Goal: Information Seeking & Learning: Learn about a topic

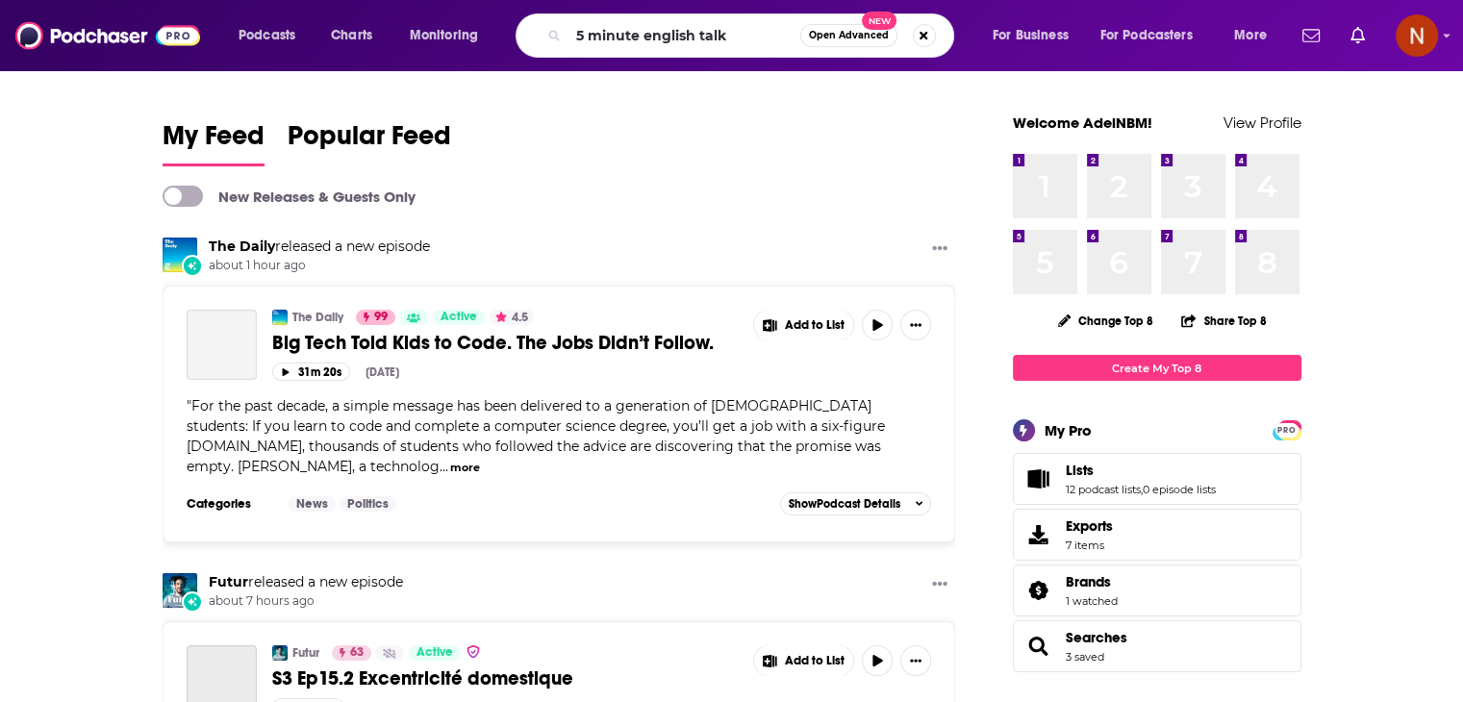
type input "5 minute english talk"
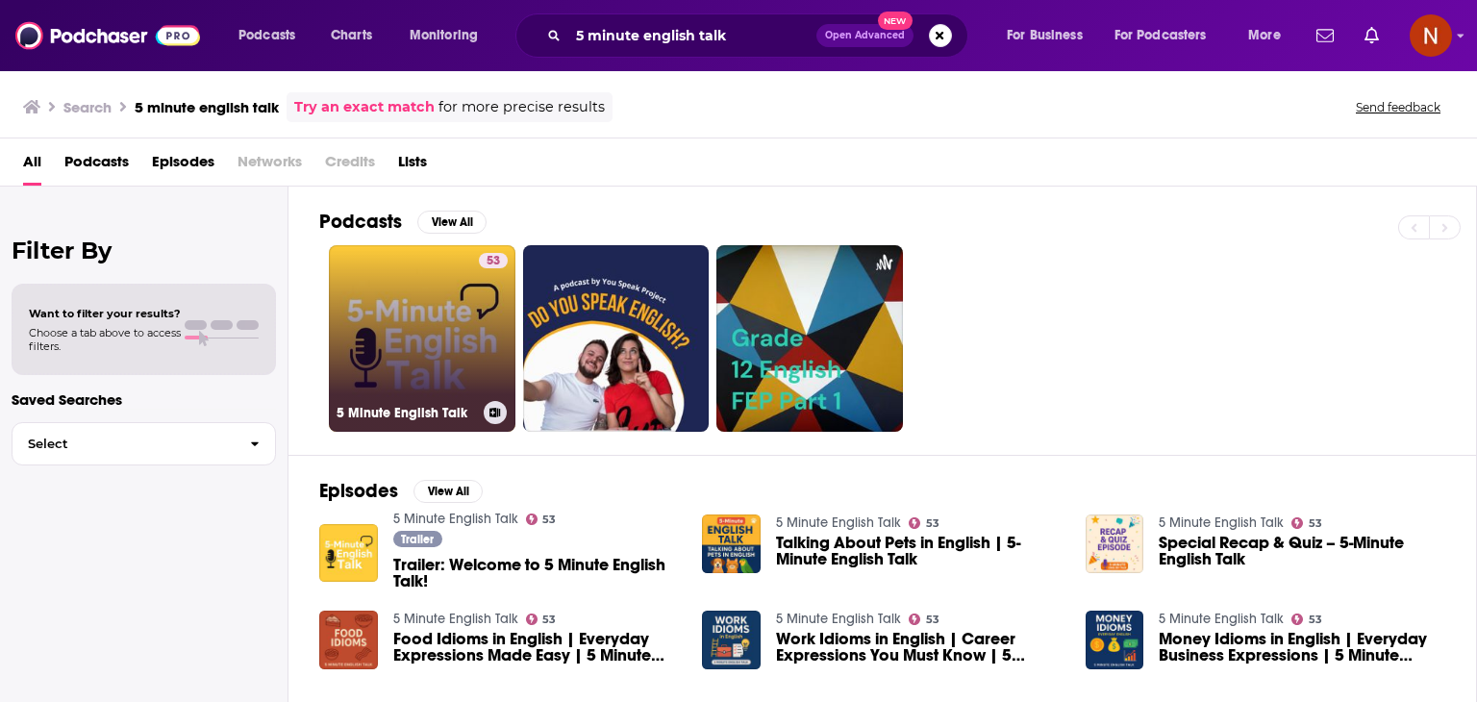
drag, startPoint x: 384, startPoint y: 323, endPoint x: 392, endPoint y: 285, distance: 39.4
click at [392, 285] on link "53 5 Minute English Talk" at bounding box center [422, 338] width 187 height 187
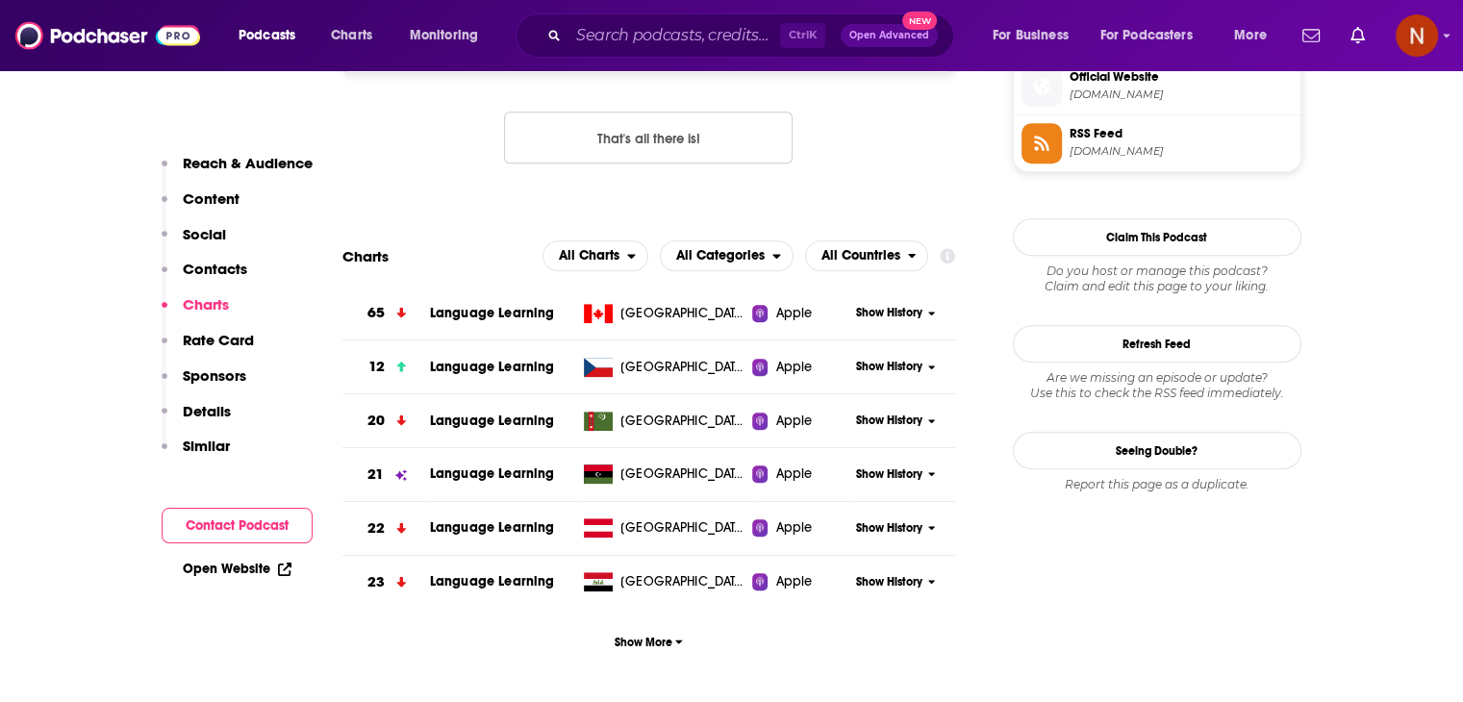
scroll to position [1612, 0]
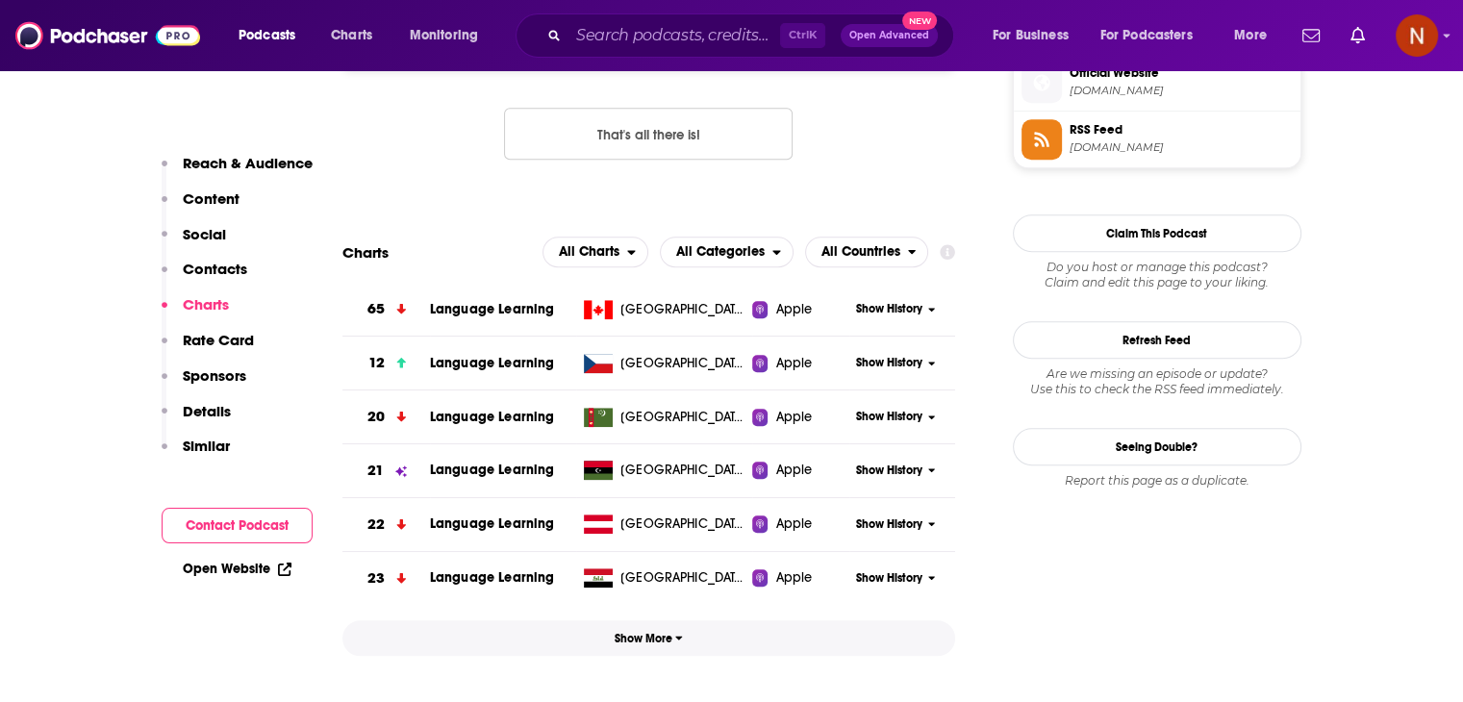
click at [671, 638] on span "Show More" at bounding box center [649, 638] width 68 height 13
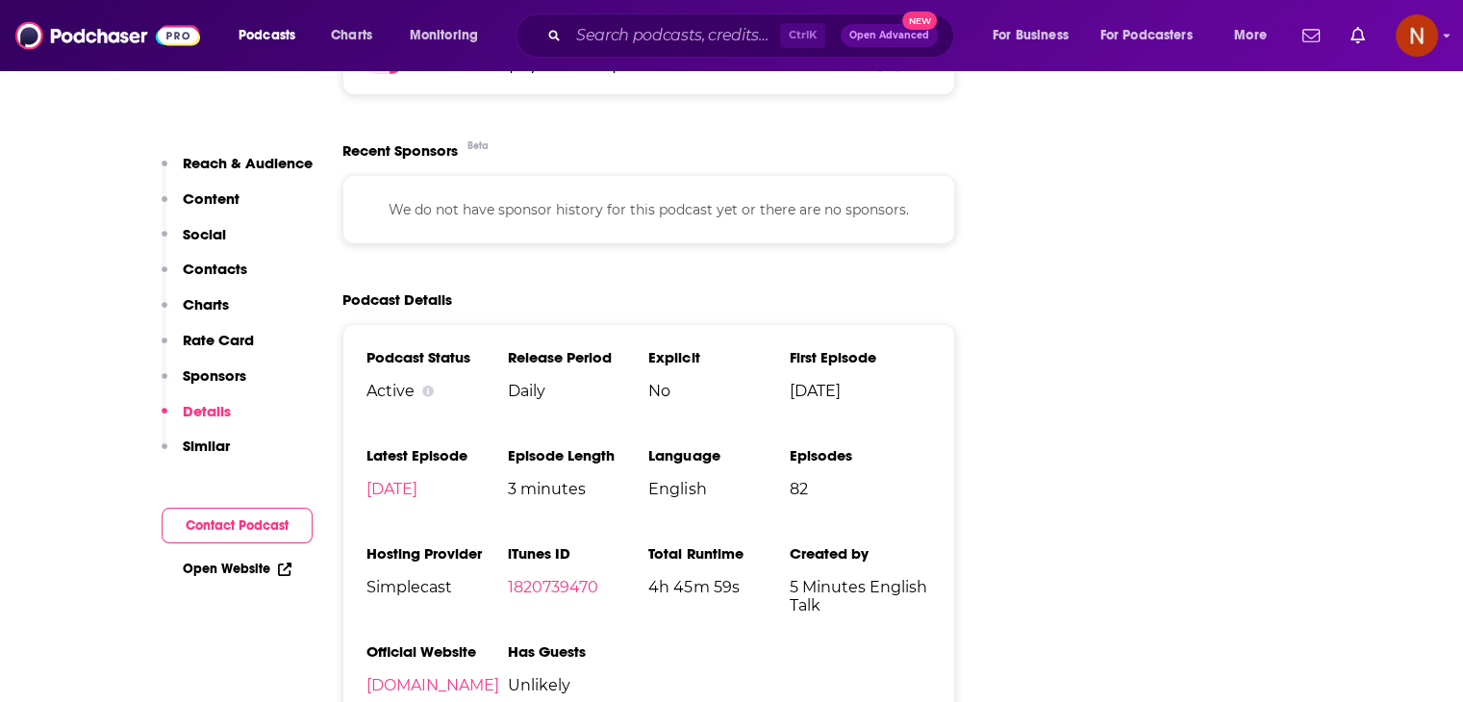
scroll to position [652, 0]
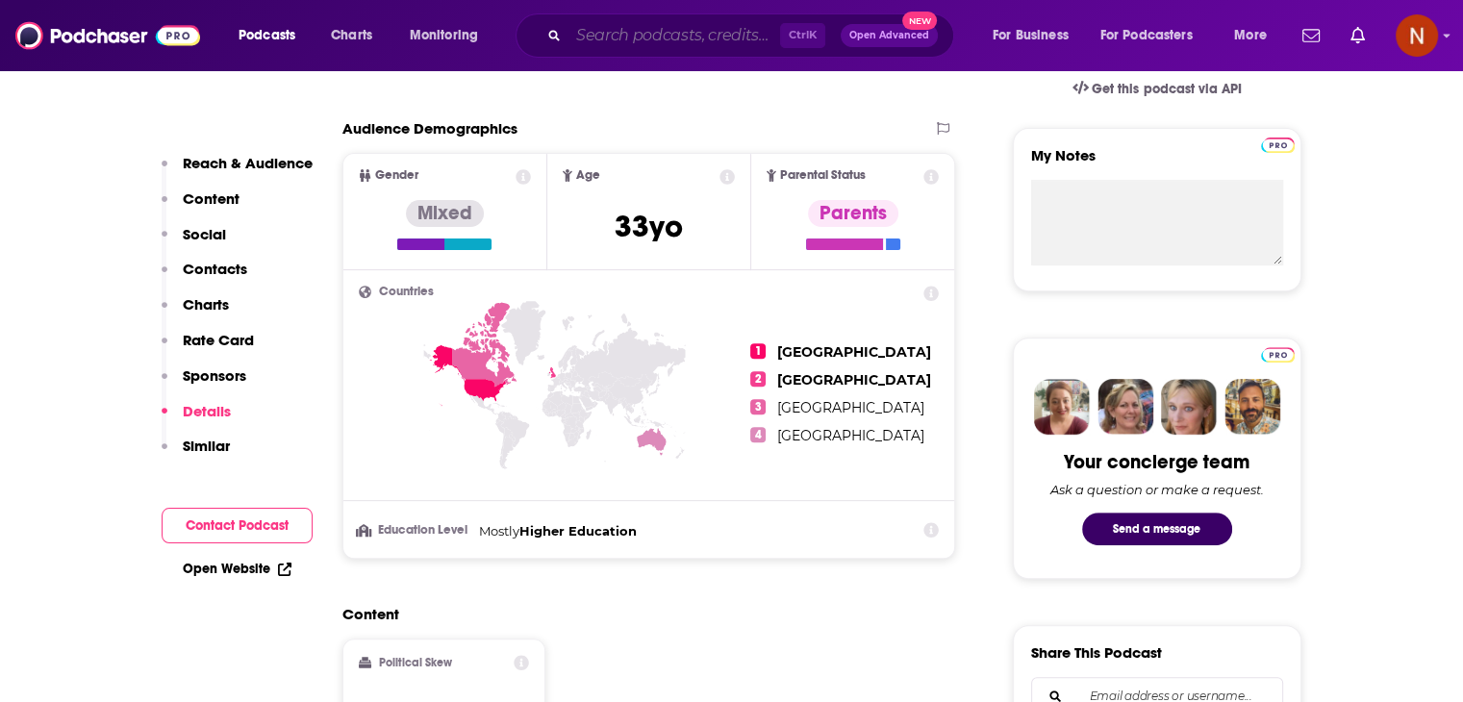
click at [634, 41] on input "Search podcasts, credits, & more..." at bounding box center [674, 35] width 212 height 31
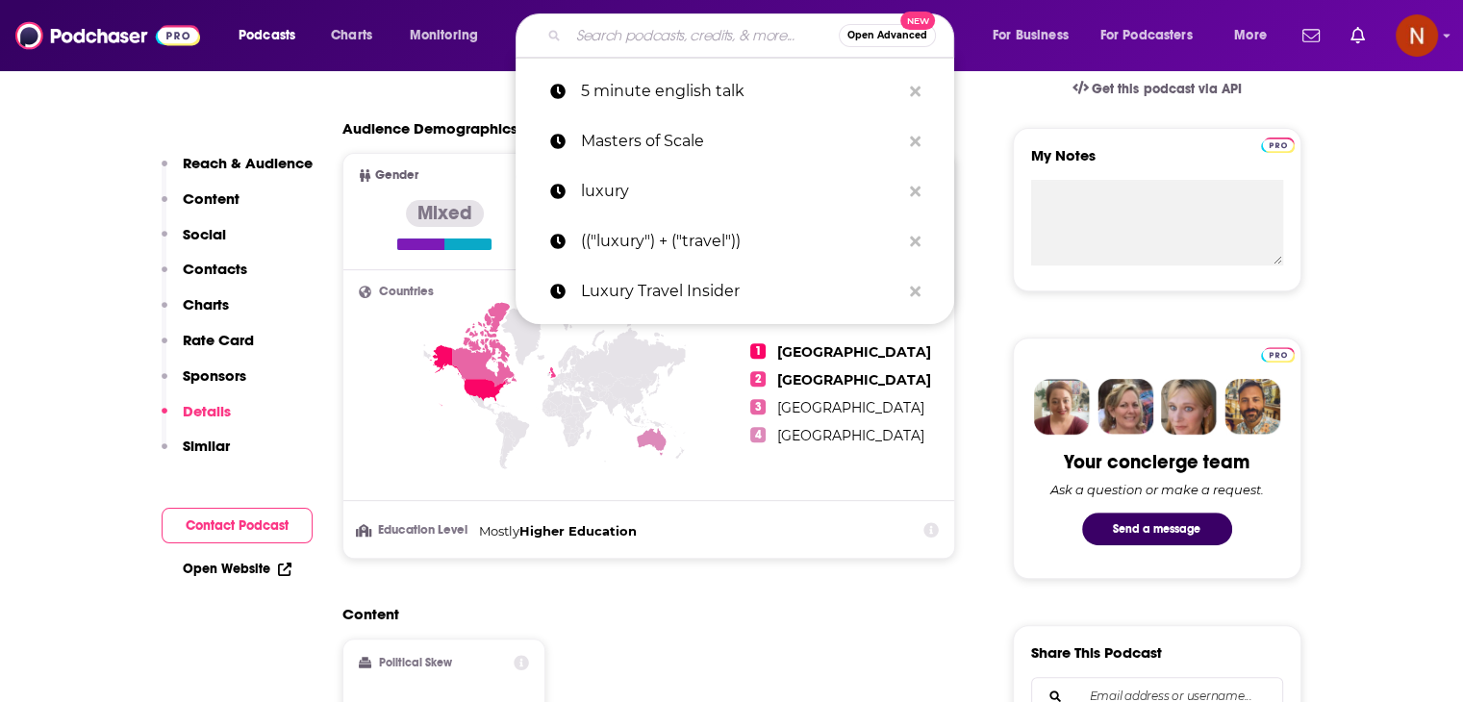
click at [634, 41] on input "Search podcasts, credits, & more..." at bounding box center [703, 35] width 270 height 31
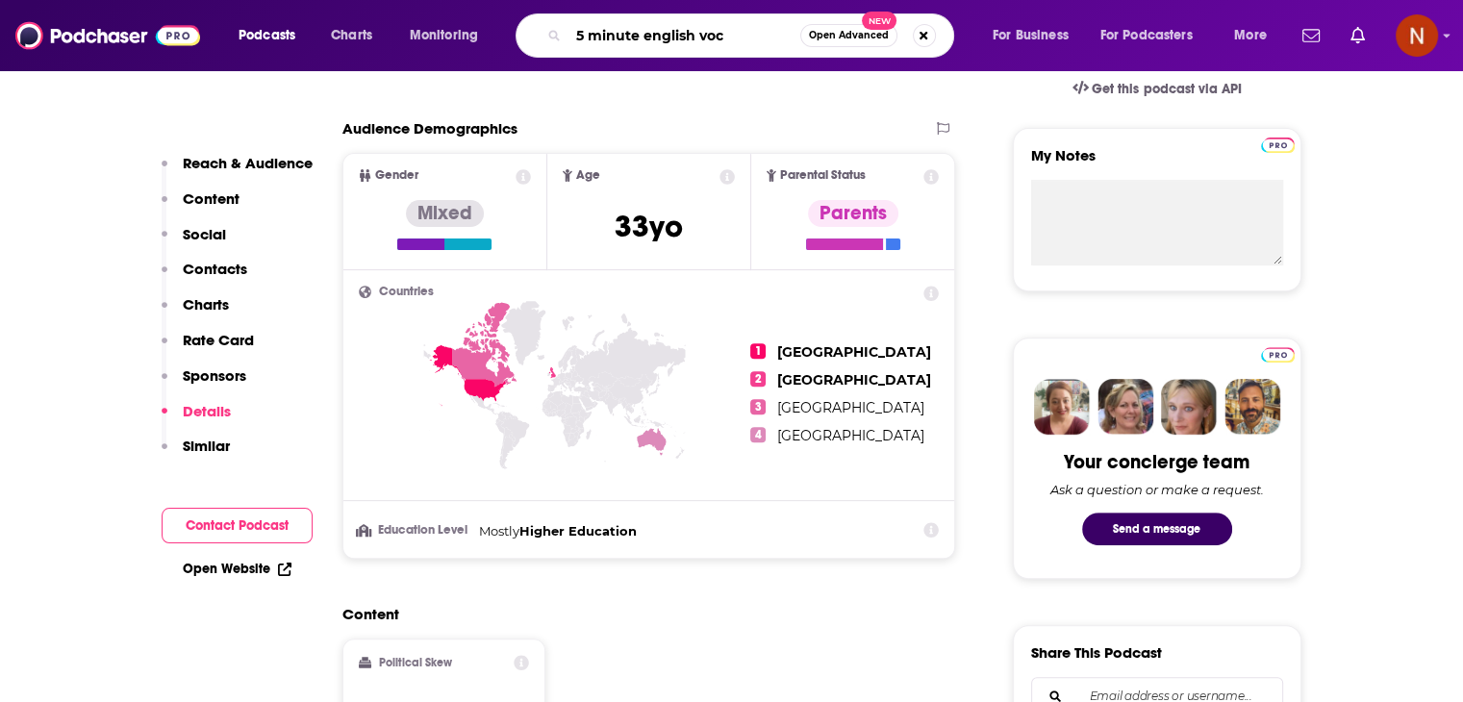
type input "5 minute english voca"
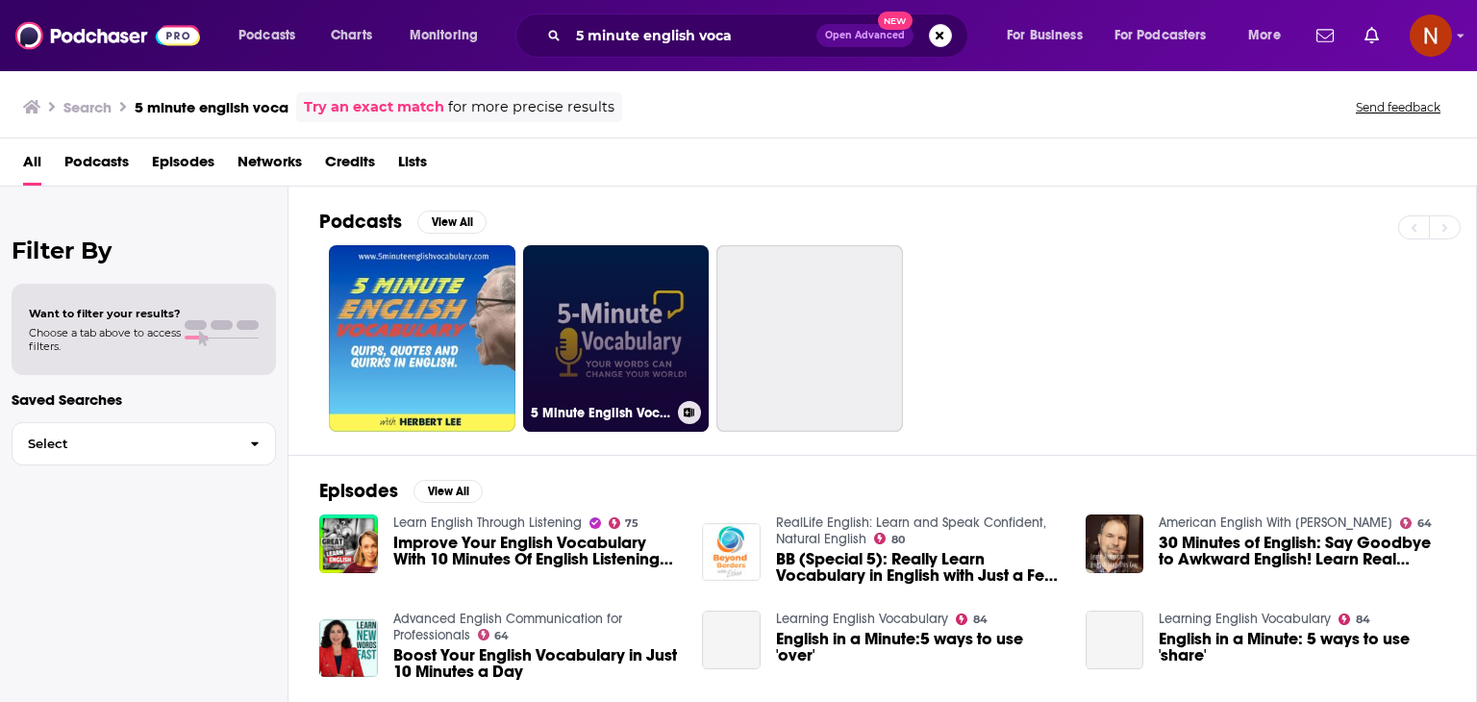
click at [616, 299] on link "5 Minute English Vocabulary Show" at bounding box center [616, 338] width 187 height 187
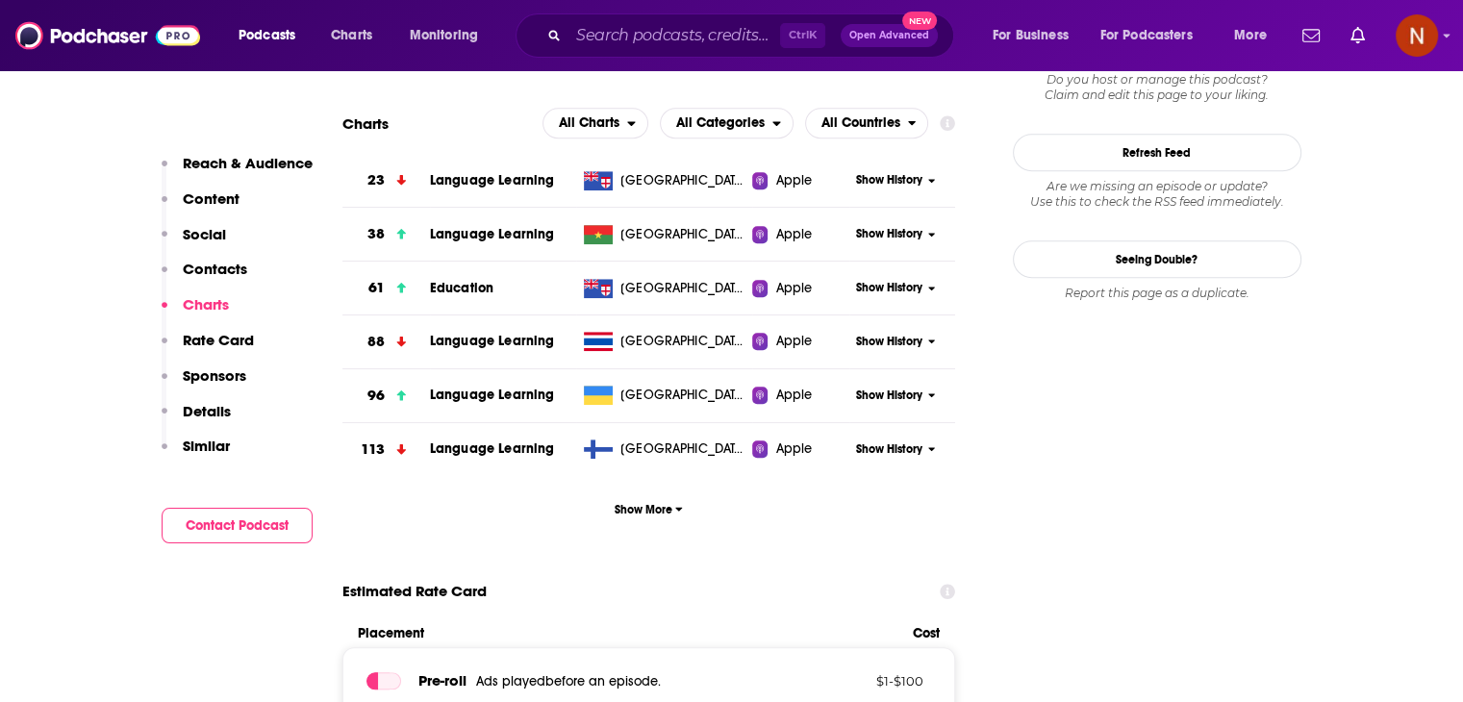
scroll to position [1768, 0]
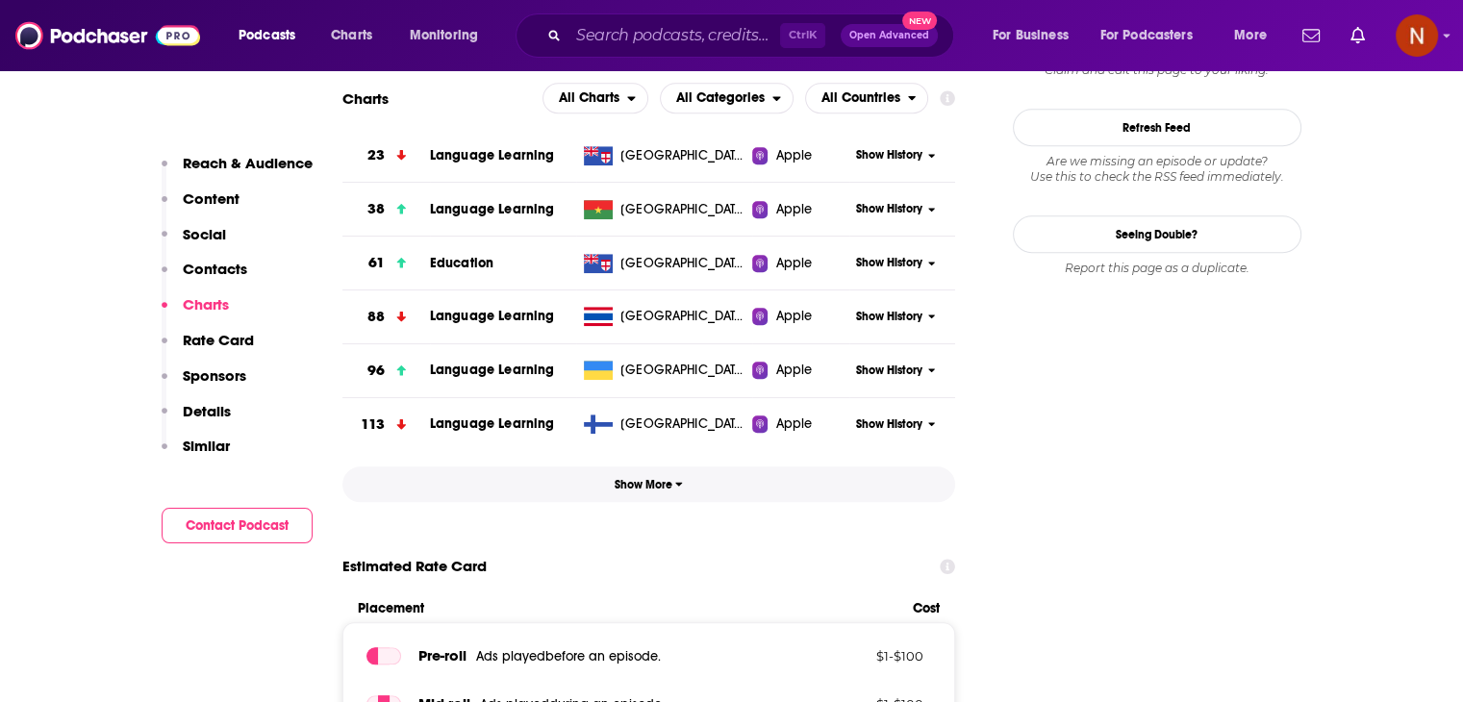
click at [646, 477] on button "Show More" at bounding box center [649, 484] width 614 height 36
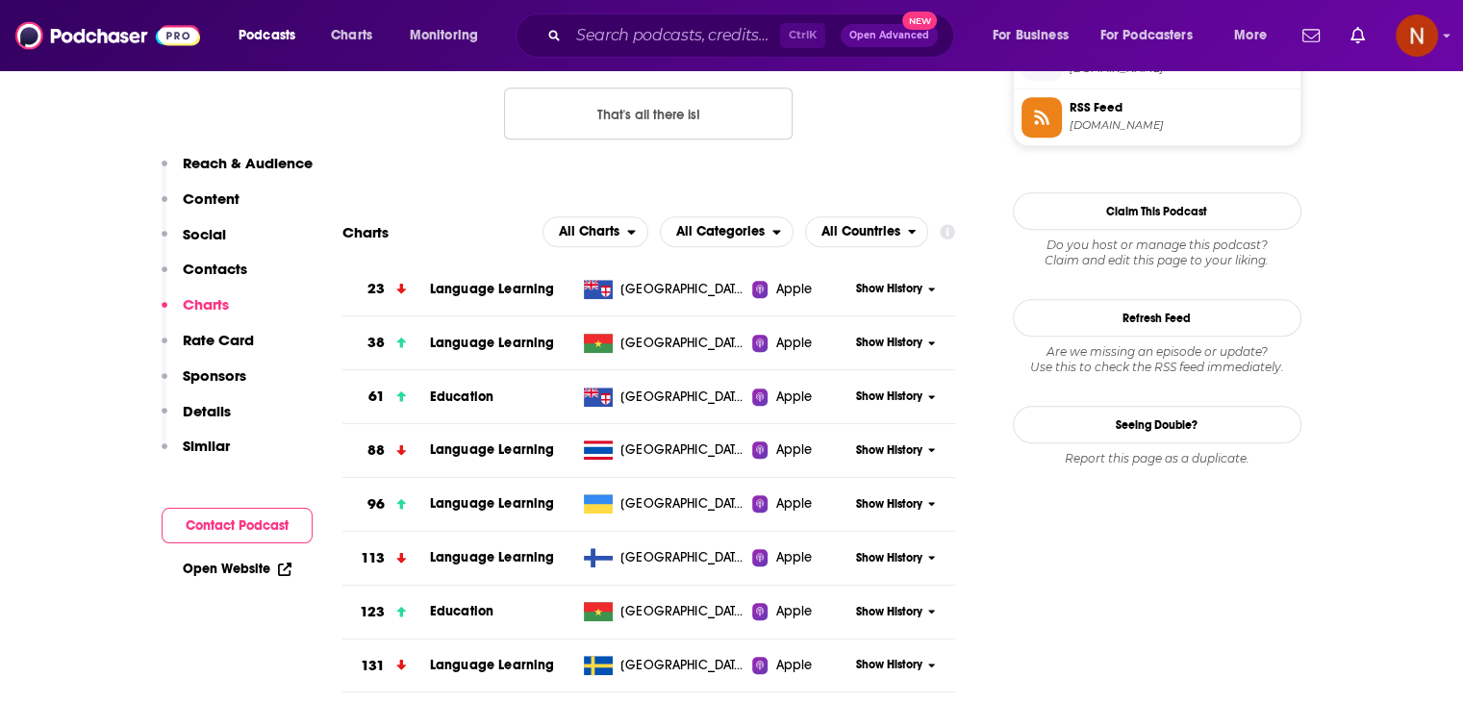
scroll to position [1570, 0]
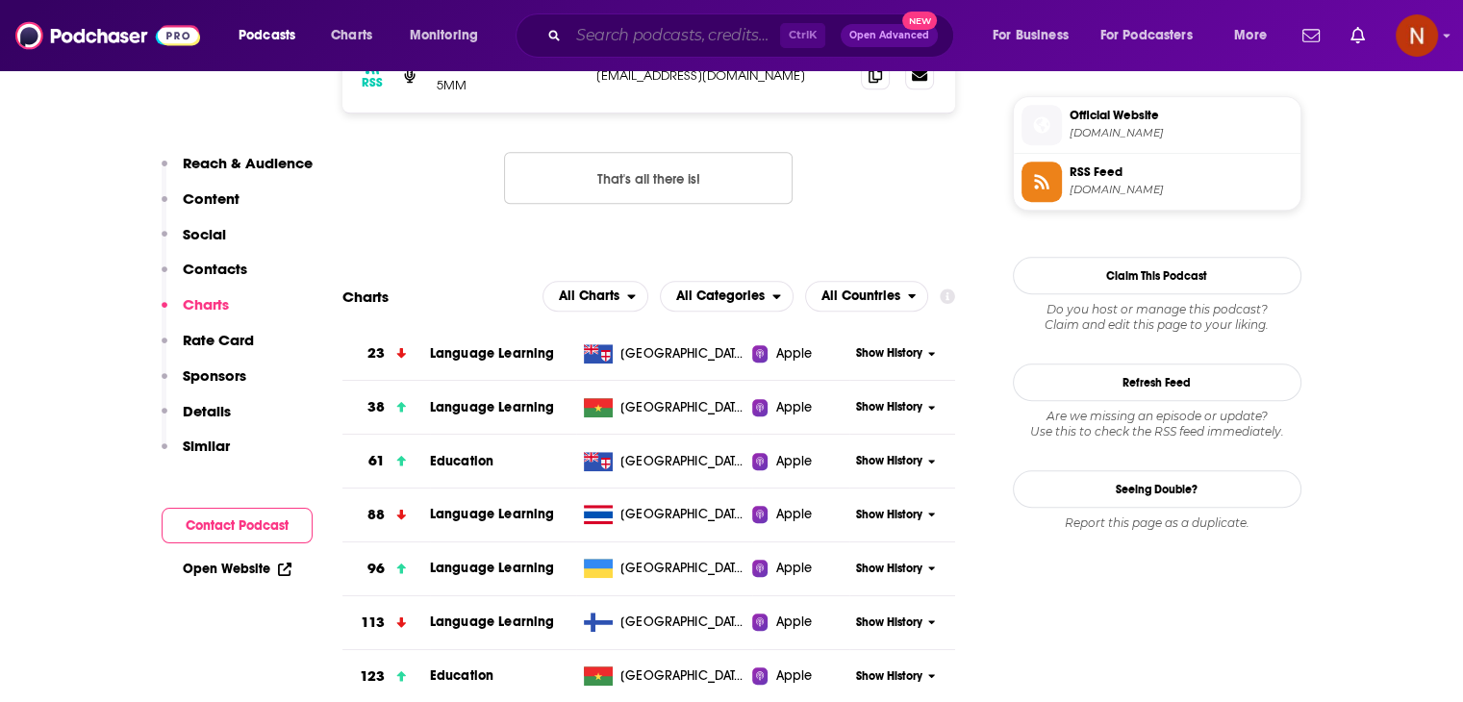
click at [676, 32] on input "Search podcasts, credits, & more..." at bounding box center [674, 35] width 212 height 31
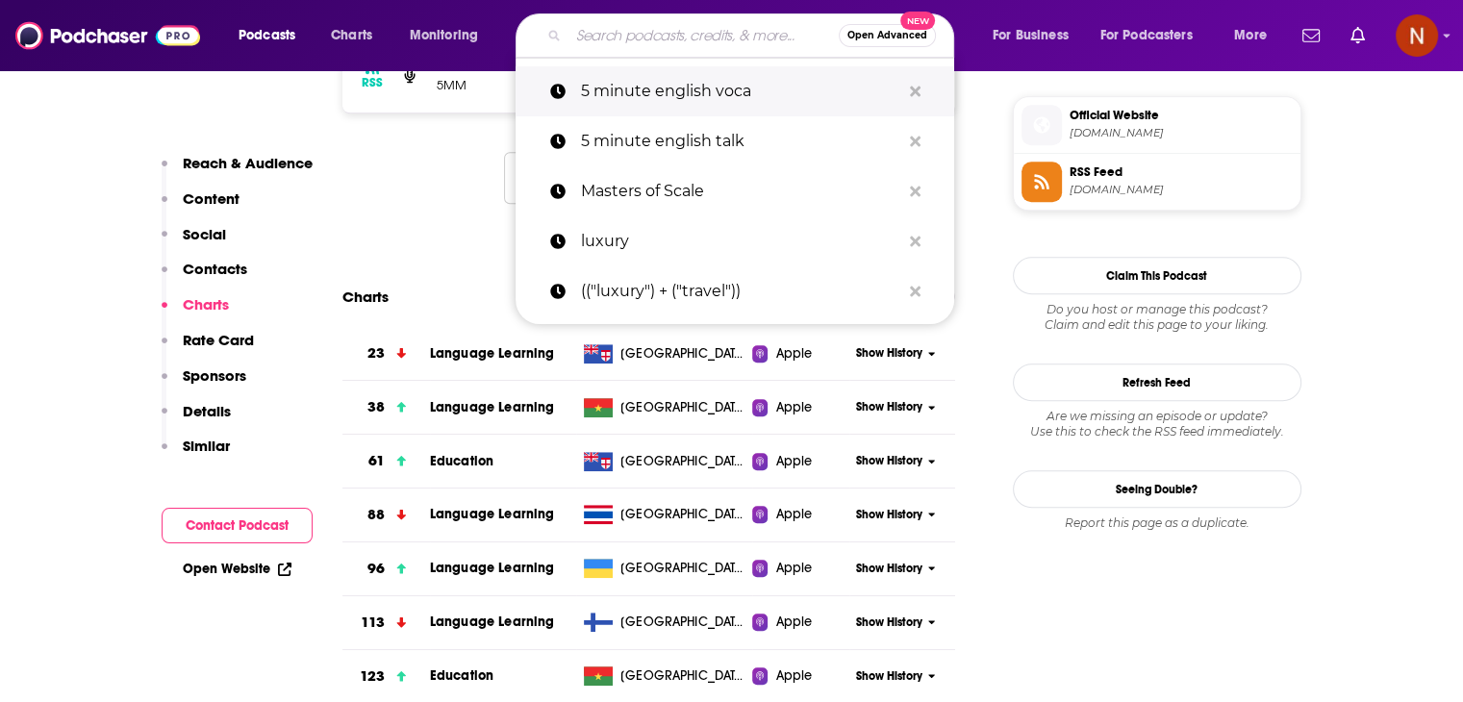
click at [904, 81] on button "Search podcasts, credits, & more..." at bounding box center [915, 92] width 30 height 36
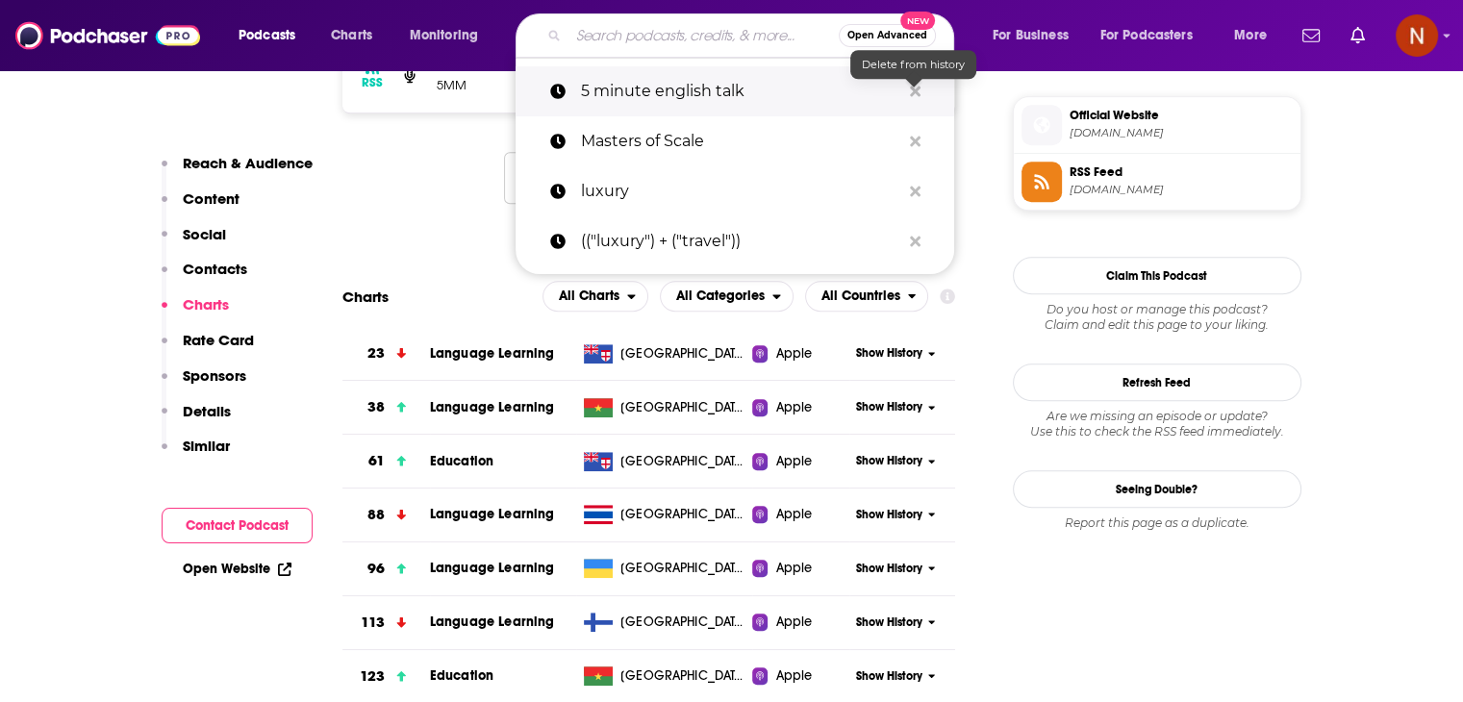
click at [916, 89] on icon "Search podcasts, credits, & more..." at bounding box center [915, 91] width 11 height 11
